Goal: Unclear: Browse casually

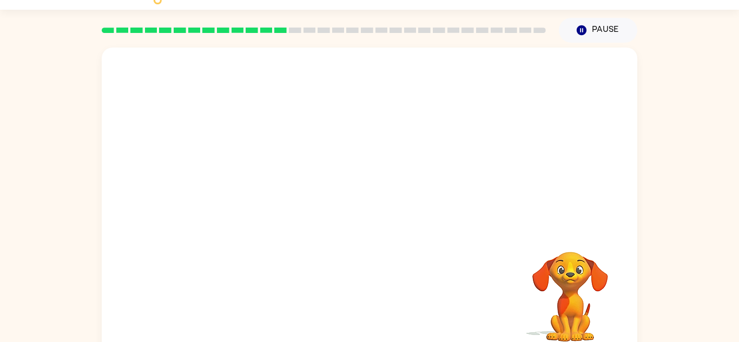
scroll to position [34, 0]
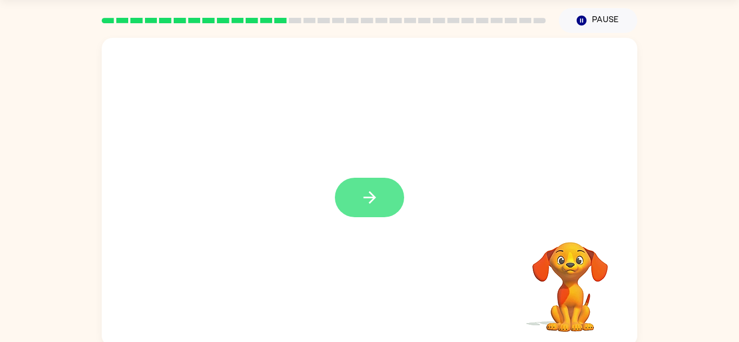
click at [382, 190] on button "button" at bounding box center [369, 197] width 69 height 39
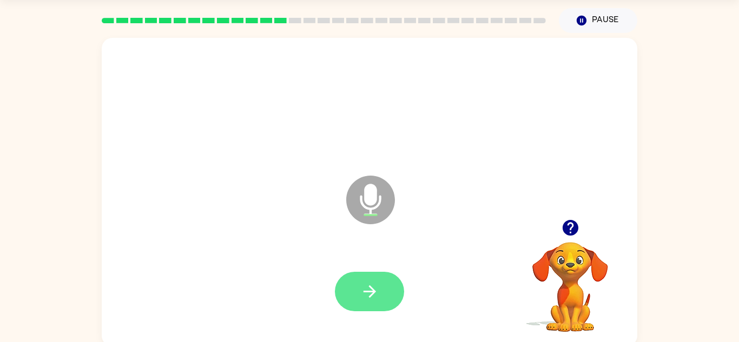
click at [383, 289] on button "button" at bounding box center [369, 291] width 69 height 39
click at [366, 282] on icon "button" at bounding box center [369, 291] width 19 height 19
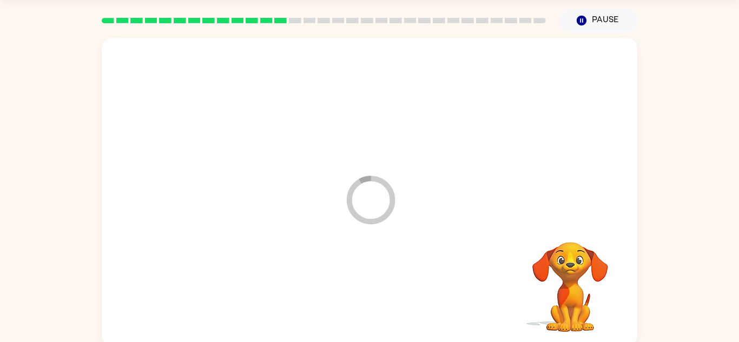
click at [366, 282] on div at bounding box center [370, 292] width 514 height 89
click at [572, 262] on video "Your browser must support playing .mp4 files to use Literably. Please try using…" at bounding box center [570, 280] width 108 height 108
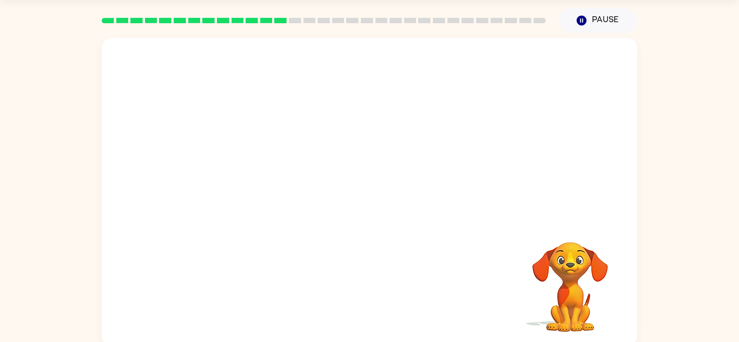
click at [572, 262] on video "Your browser must support playing .mp4 files to use Literably. Please try using…" at bounding box center [570, 280] width 108 height 108
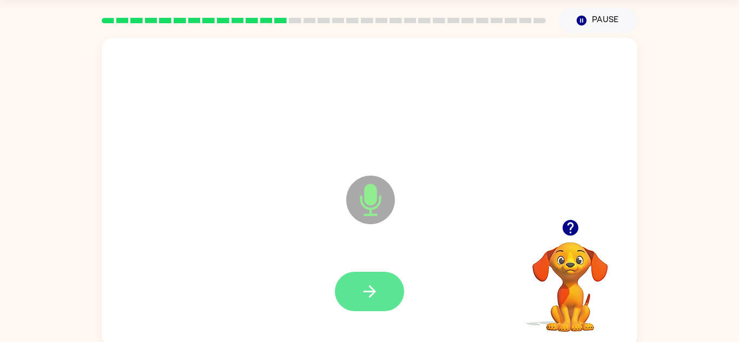
click at [368, 304] on button "button" at bounding box center [369, 291] width 69 height 39
click at [382, 283] on button "button" at bounding box center [369, 291] width 69 height 39
click at [377, 286] on icon "button" at bounding box center [369, 291] width 19 height 19
click at [378, 293] on icon "button" at bounding box center [369, 291] width 19 height 19
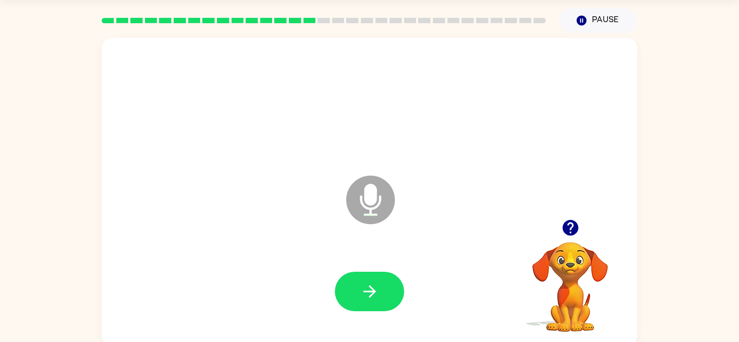
click at [375, 273] on button "button" at bounding box center [369, 291] width 69 height 39
click at [375, 273] on div at bounding box center [369, 291] width 69 height 39
click at [385, 275] on button "button" at bounding box center [369, 291] width 69 height 39
click at [361, 314] on div at bounding box center [370, 292] width 514 height 89
click at [374, 290] on icon "button" at bounding box center [369, 292] width 12 height 12
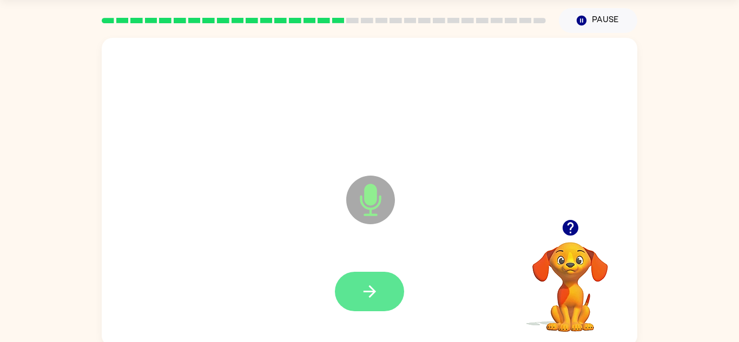
click at [363, 279] on button "button" at bounding box center [369, 291] width 69 height 39
click at [349, 293] on button "button" at bounding box center [369, 291] width 69 height 39
click at [364, 290] on icon "button" at bounding box center [369, 291] width 19 height 19
click at [382, 293] on button "button" at bounding box center [369, 291] width 69 height 39
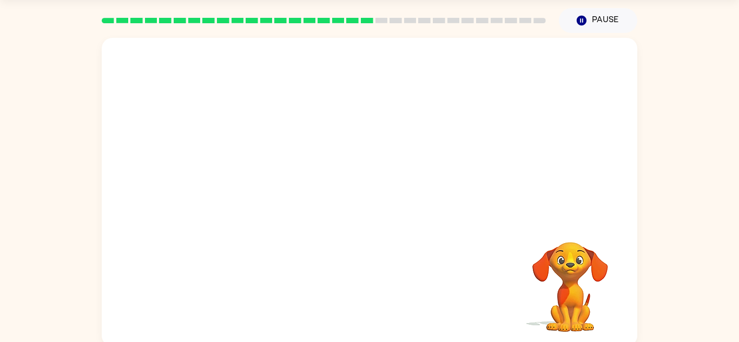
click at [562, 288] on video "Your browser must support playing .mp4 files to use Literably. Please try using…" at bounding box center [570, 280] width 108 height 108
click at [164, 209] on div at bounding box center [370, 129] width 536 height 182
click at [383, 254] on div "Your browser must support playing .mp4 files to use Literably. Please try using…" at bounding box center [370, 192] width 536 height 309
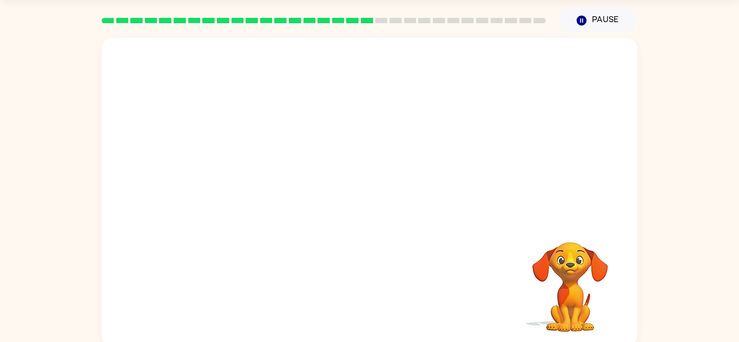
click at [425, 266] on div "Your browser must support playing .mp4 files to use Literably. Please try using…" at bounding box center [370, 192] width 536 height 309
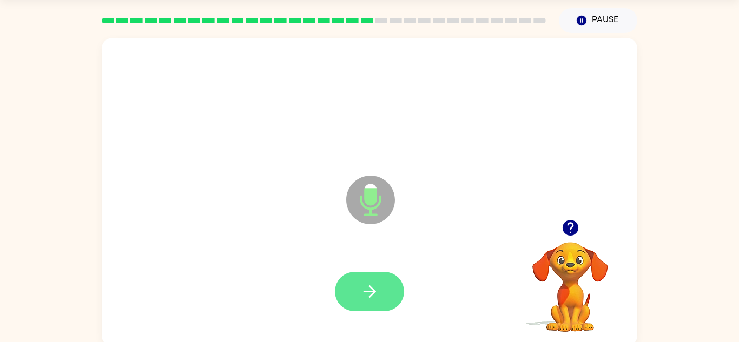
click at [367, 300] on icon "button" at bounding box center [369, 291] width 19 height 19
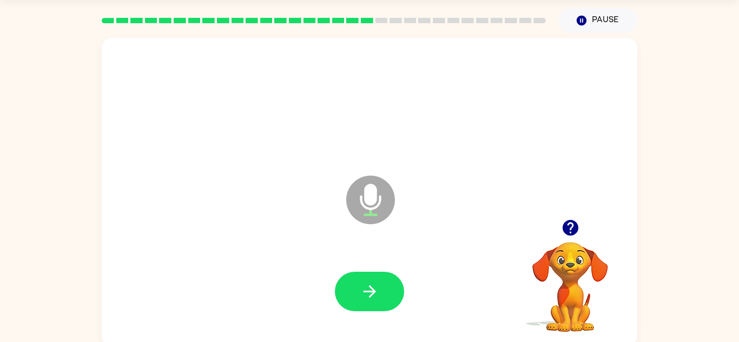
click at [367, 300] on icon "button" at bounding box center [369, 291] width 19 height 19
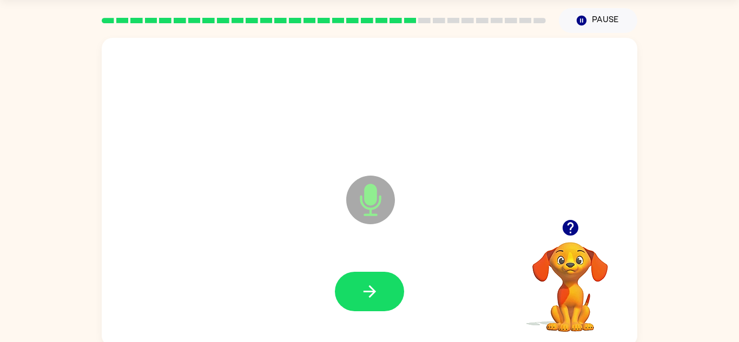
click at [367, 300] on icon "button" at bounding box center [369, 291] width 19 height 19
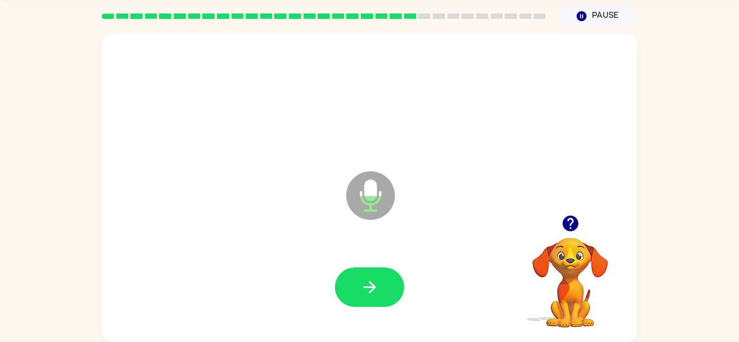
click at [381, 261] on div at bounding box center [370, 287] width 514 height 89
click at [375, 276] on button "button" at bounding box center [369, 287] width 69 height 39
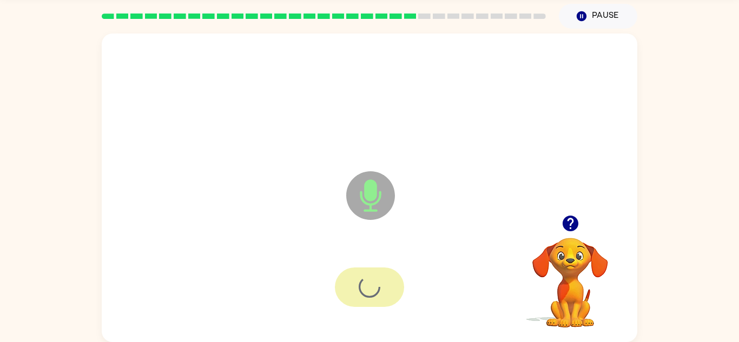
click at [375, 276] on div at bounding box center [369, 287] width 69 height 39
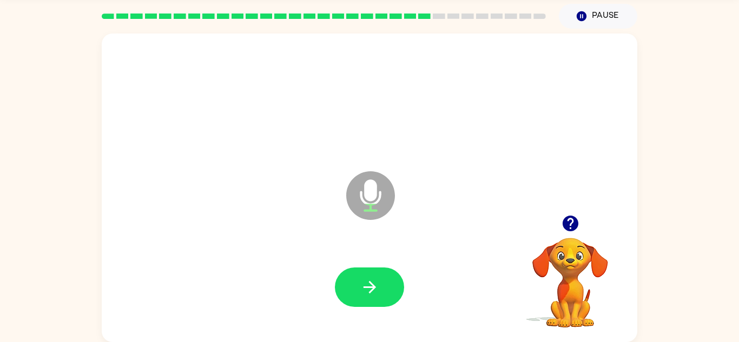
click at [359, 321] on div at bounding box center [370, 287] width 514 height 89
click at [346, 282] on button "button" at bounding box center [369, 287] width 69 height 39
click at [533, 304] on video "Your browser must support playing .mp4 files to use Literably. Please try using…" at bounding box center [570, 275] width 108 height 108
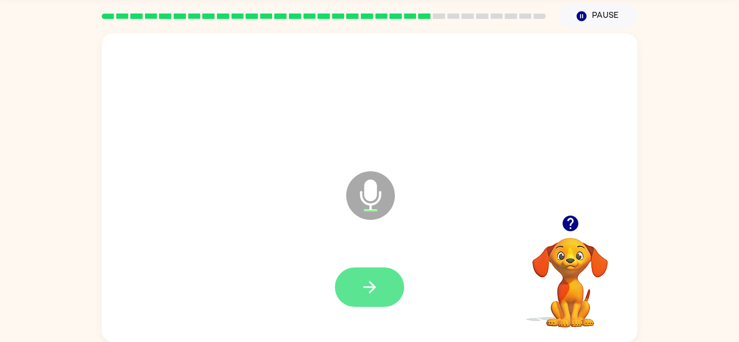
click at [362, 281] on icon "button" at bounding box center [369, 287] width 19 height 19
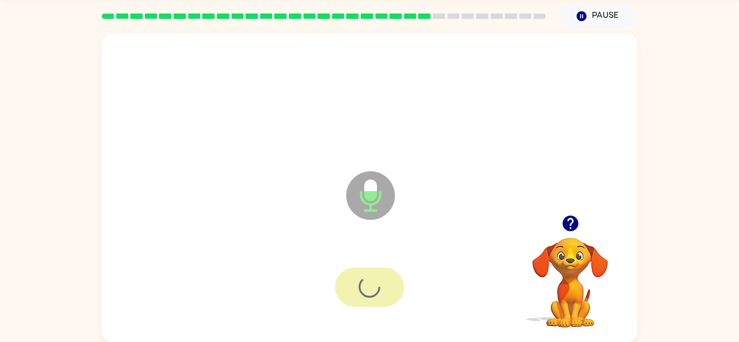
click at [362, 281] on div at bounding box center [369, 287] width 69 height 39
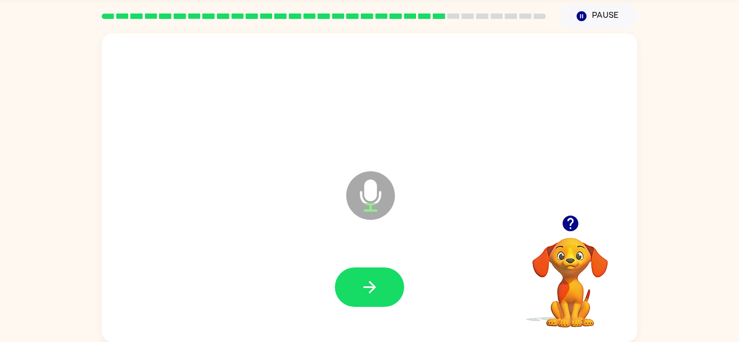
click at [362, 281] on icon "button" at bounding box center [369, 287] width 19 height 19
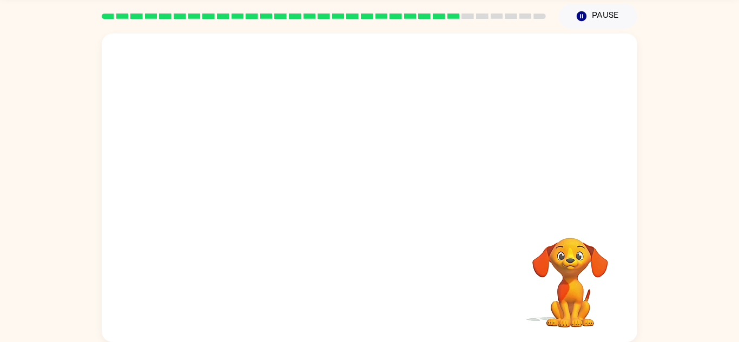
click at [560, 282] on video "Your browser must support playing .mp4 files to use Literably. Please try using…" at bounding box center [570, 275] width 108 height 108
click at [355, 282] on div at bounding box center [370, 287] width 514 height 89
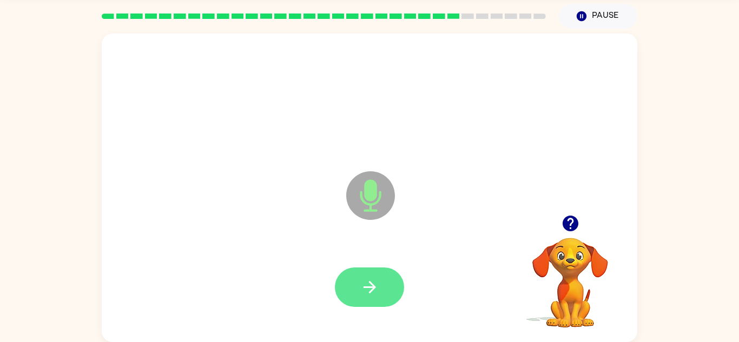
click at [361, 289] on icon "button" at bounding box center [369, 287] width 19 height 19
click at [358, 294] on button "button" at bounding box center [369, 287] width 69 height 39
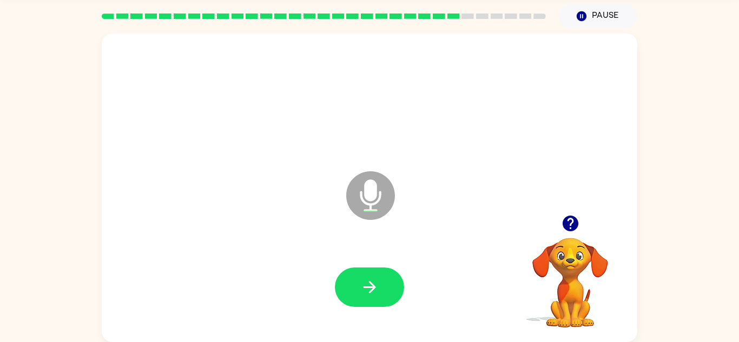
click at [358, 294] on button "button" at bounding box center [369, 287] width 69 height 39
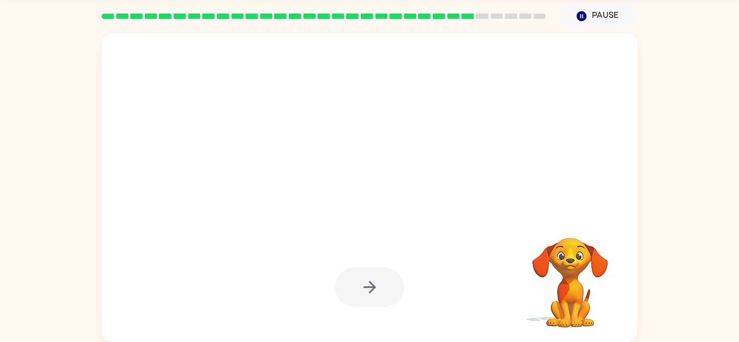
click at [358, 294] on div at bounding box center [369, 287] width 69 height 39
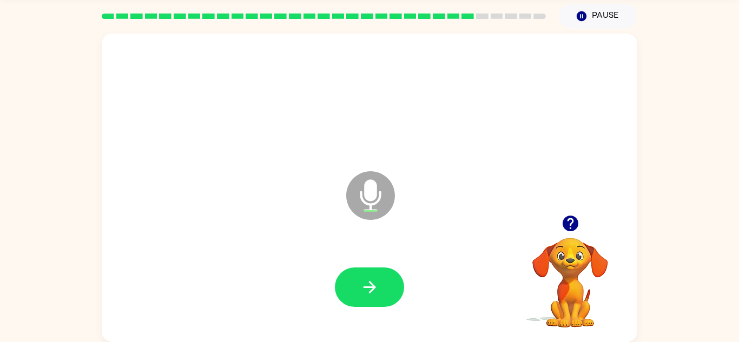
click at [358, 294] on button "button" at bounding box center [369, 287] width 69 height 39
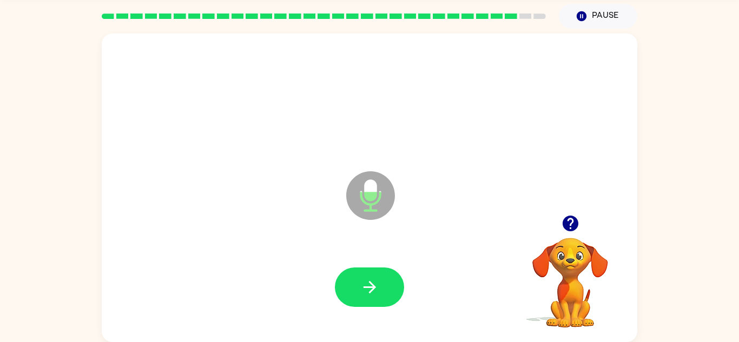
click at [358, 294] on button "button" at bounding box center [369, 287] width 69 height 39
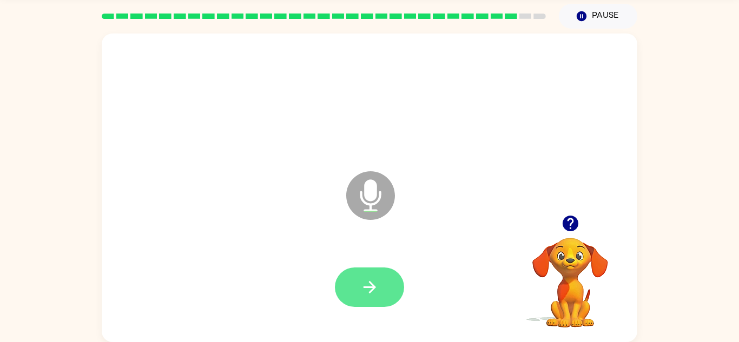
click at [362, 282] on icon "button" at bounding box center [369, 287] width 19 height 19
click at [365, 285] on icon "button" at bounding box center [369, 287] width 19 height 19
click at [366, 278] on icon "button" at bounding box center [369, 287] width 19 height 19
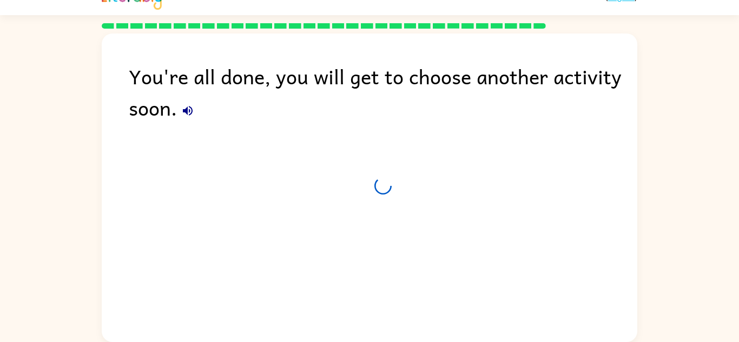
scroll to position [18, 0]
